Goal: Information Seeking & Learning: Learn about a topic

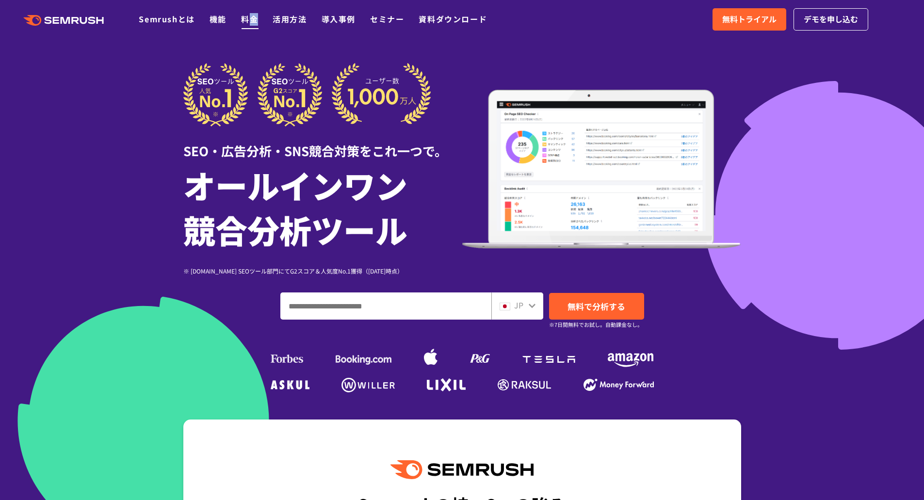
drag, startPoint x: 260, startPoint y: 21, endPoint x: 254, endPoint y: 21, distance: 5.8
click at [254, 21] on ul "Semrushとは 機能 料金 活用方法 導入事例 セミナー 資料ダウンロード" at bounding box center [320, 19] width 363 height 13
click at [254, 21] on link "料金" at bounding box center [249, 19] width 17 height 12
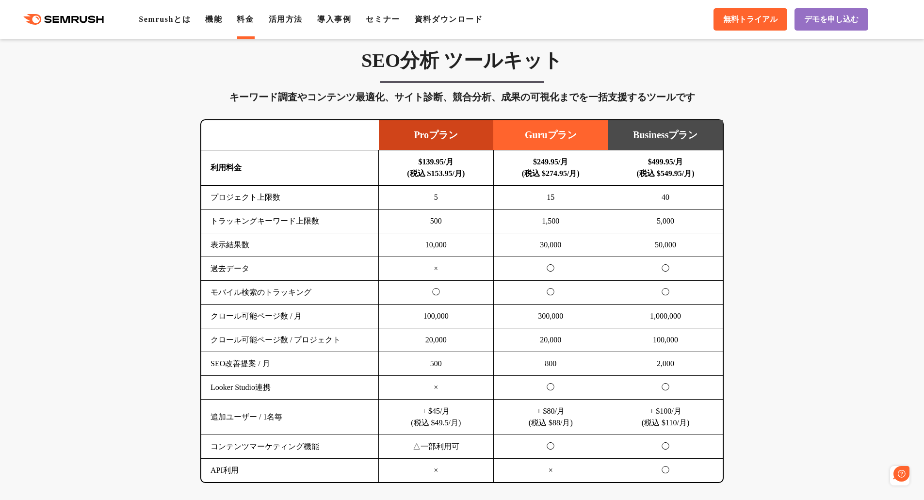
scroll to position [564, 0]
